Goal: Task Accomplishment & Management: Manage account settings

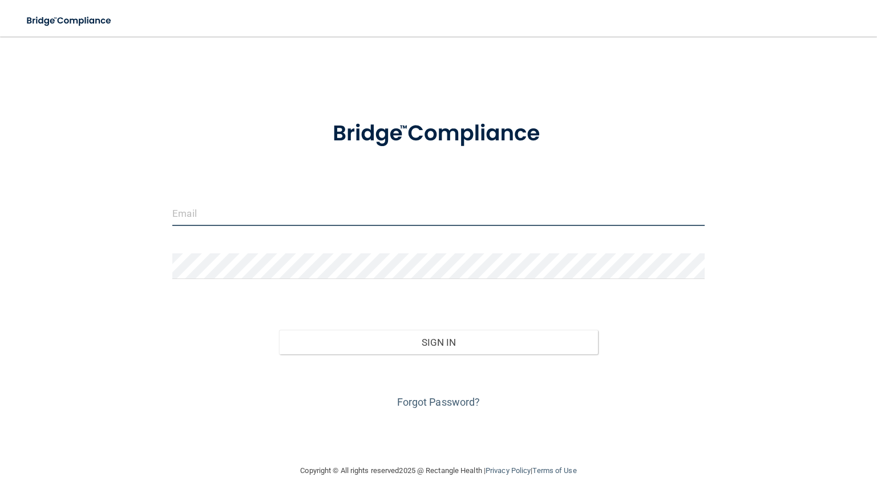
click at [203, 211] on input "email" at bounding box center [438, 213] width 532 height 26
type input "sraondentaldds@yahoo.com"
click at [202, 208] on input "email" at bounding box center [438, 213] width 532 height 26
type input "[EMAIL_ADDRESS][DOMAIN_NAME]"
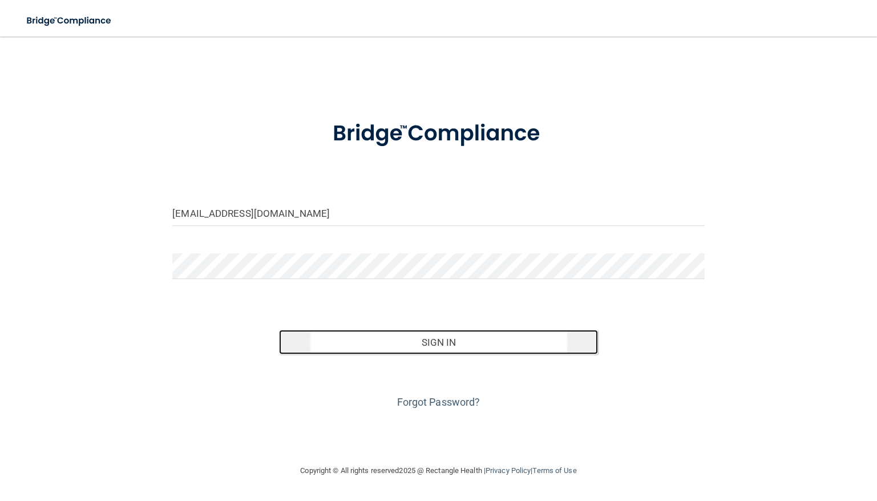
click at [436, 337] on button "Sign In" at bounding box center [438, 342] width 319 height 25
